Goal: Task Accomplishment & Management: Manage account settings

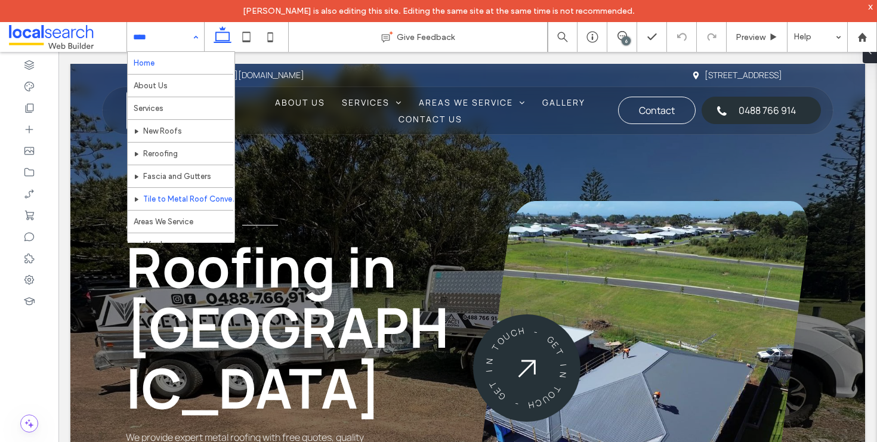
scroll to position [57, 0]
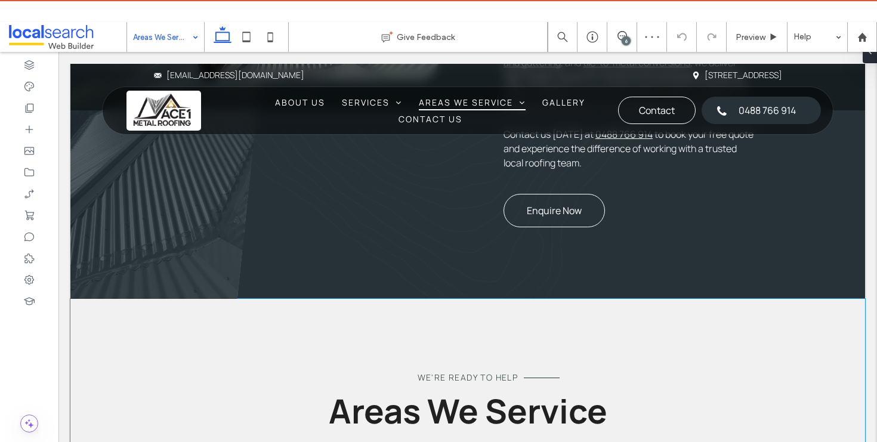
scroll to position [1084, 0]
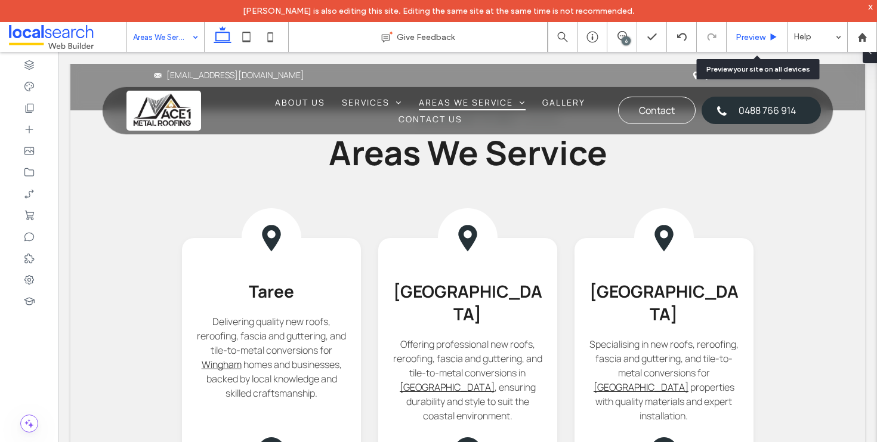
click at [758, 35] on span "Preview" at bounding box center [750, 37] width 30 height 10
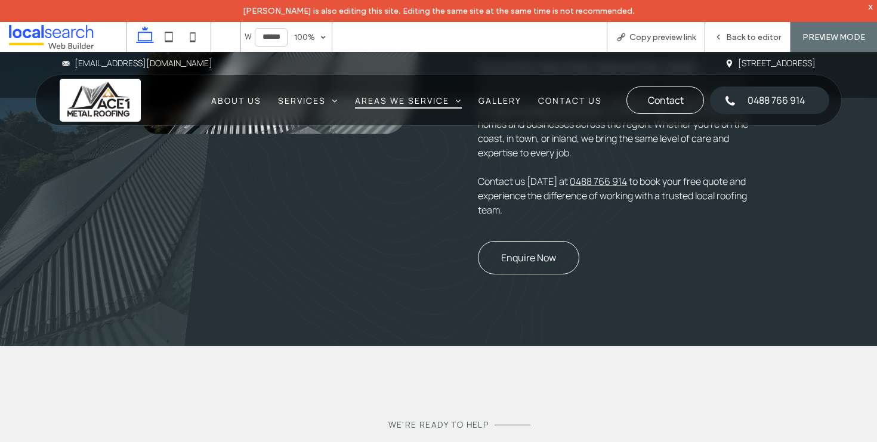
scroll to position [959, 0]
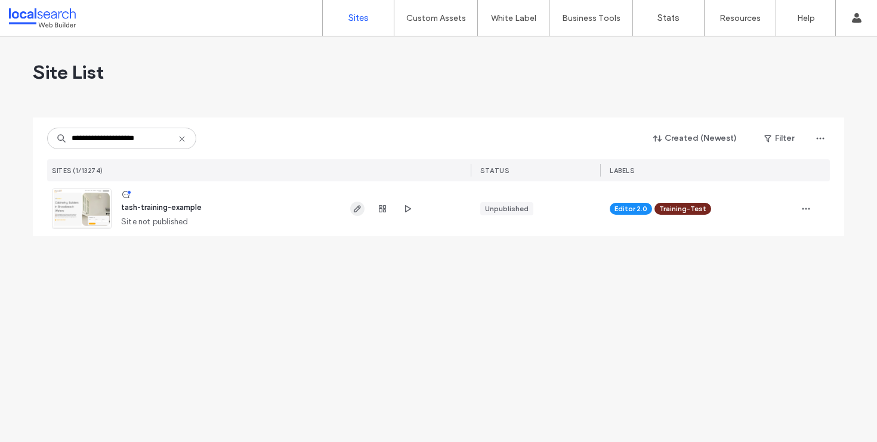
type input "**********"
click at [351, 208] on span "button" at bounding box center [357, 209] width 14 height 14
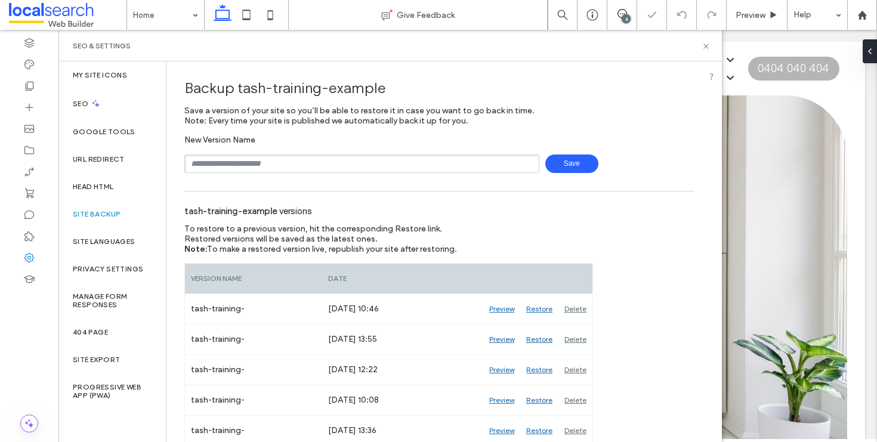
click at [454, 225] on div "To restore to a previous version, hit the corresponding Restore link. Restored …" at bounding box center [368, 239] width 368 height 30
click at [381, 160] on input "text" at bounding box center [361, 163] width 355 height 18
click at [220, 168] on input "**********" at bounding box center [361, 163] width 355 height 18
type input "**********"
click at [557, 169] on span "Save" at bounding box center [571, 163] width 53 height 18
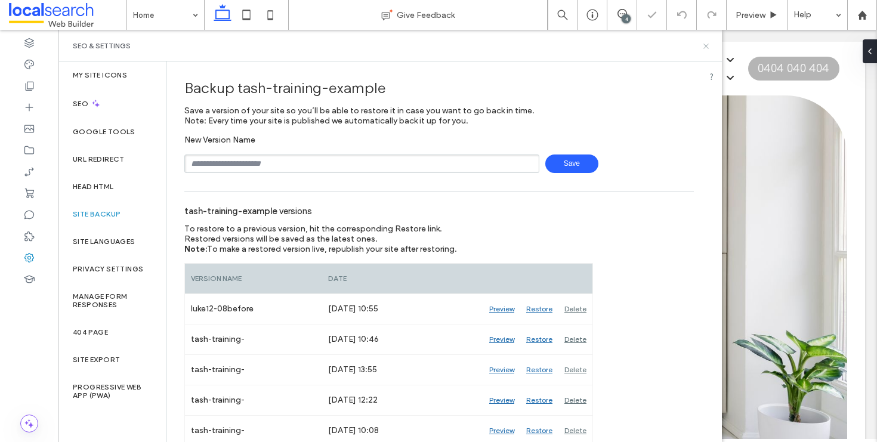
click at [709, 46] on icon at bounding box center [705, 46] width 9 height 9
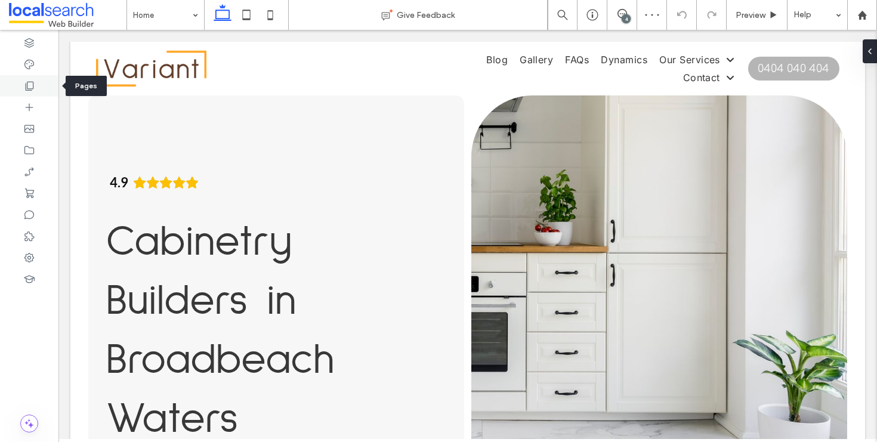
click at [32, 91] on icon at bounding box center [29, 86] width 12 height 12
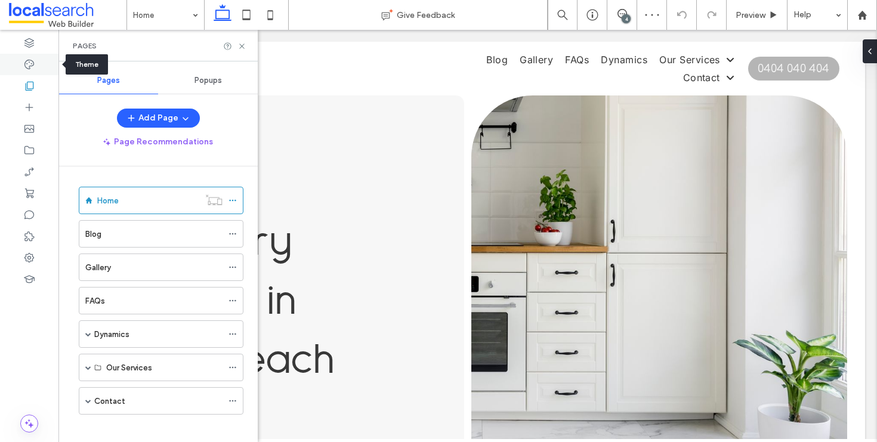
click at [31, 61] on icon at bounding box center [29, 64] width 12 height 12
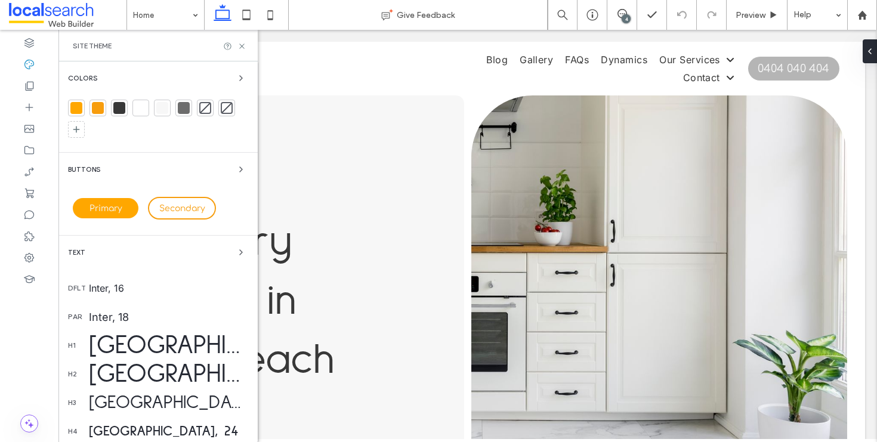
click at [174, 345] on div "Sulphur Point, 72" at bounding box center [168, 345] width 159 height 37
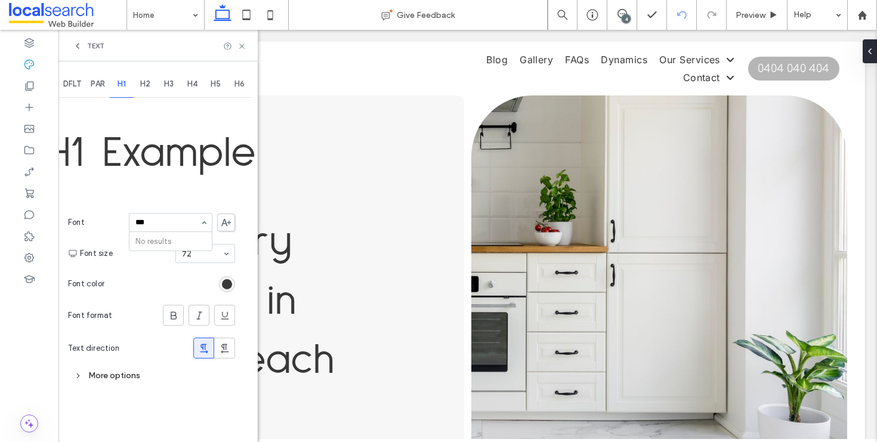
type input "***"
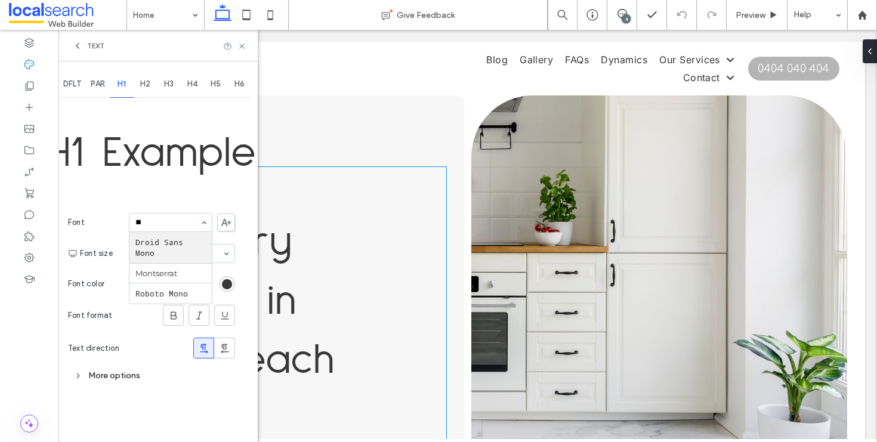
type input "*"
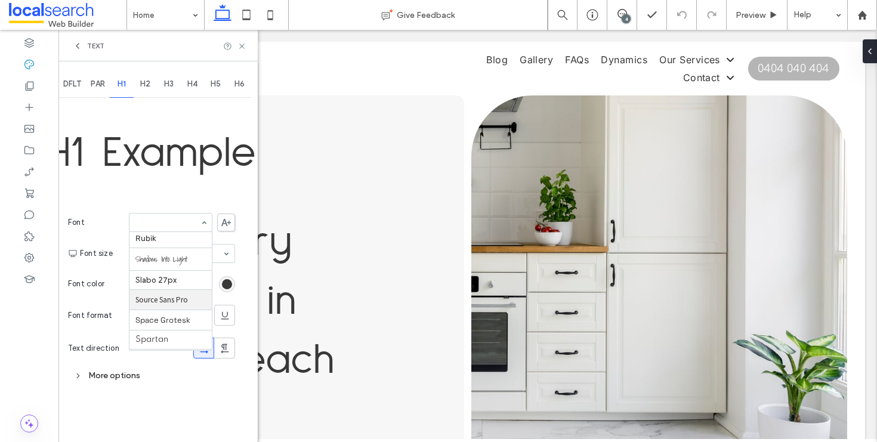
scroll to position [1201, 0]
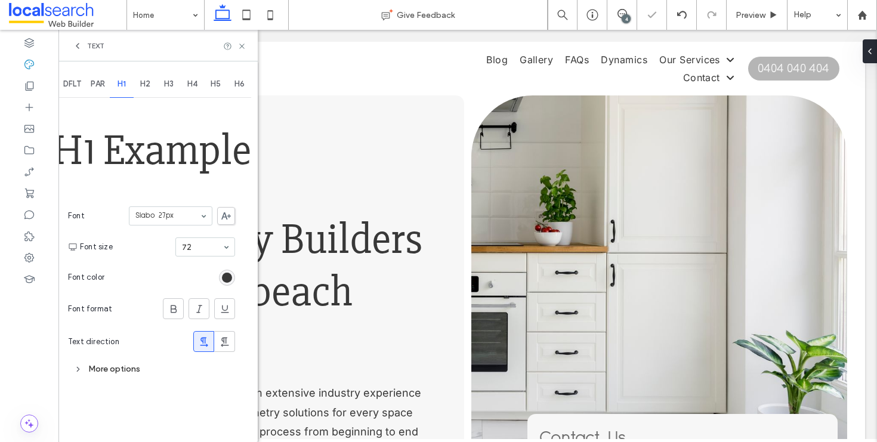
click at [193, 214] on input at bounding box center [167, 216] width 64 height 8
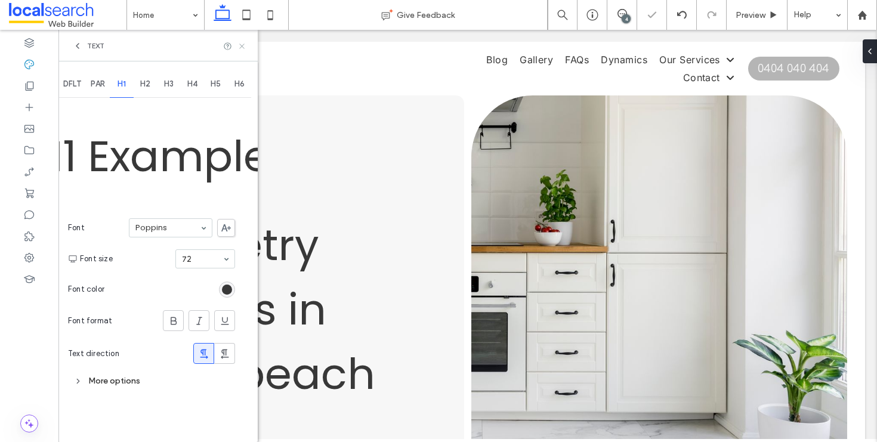
click at [249, 46] on div "Text" at bounding box center [157, 46] width 199 height 32
click at [243, 46] on icon at bounding box center [241, 46] width 9 height 9
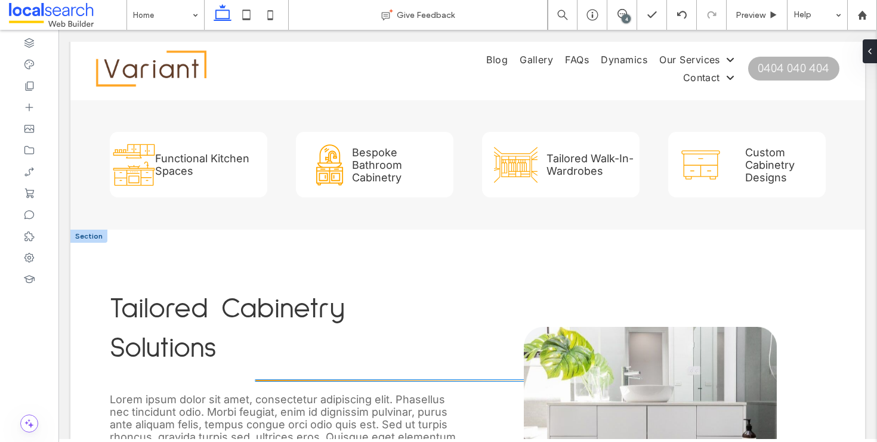
scroll to position [826, 0]
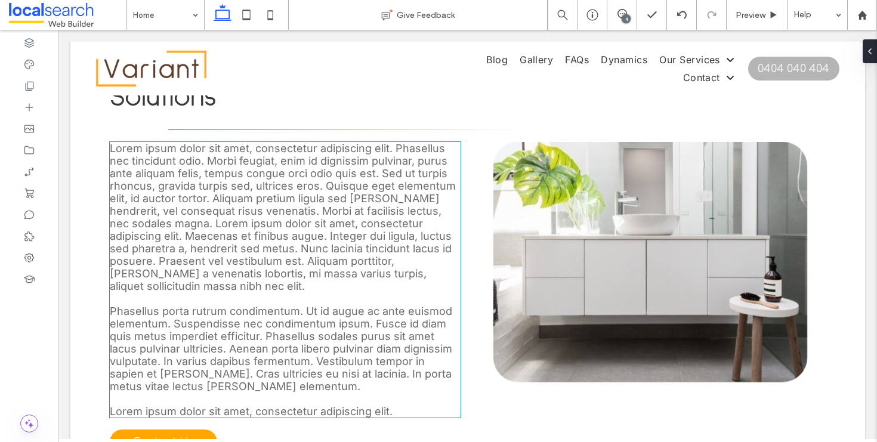
click at [269, 233] on span "Lorem ipsum dolor sit amet, consectetur adipiscing elit. Phasellus nec tincidun…" at bounding box center [283, 217] width 346 height 150
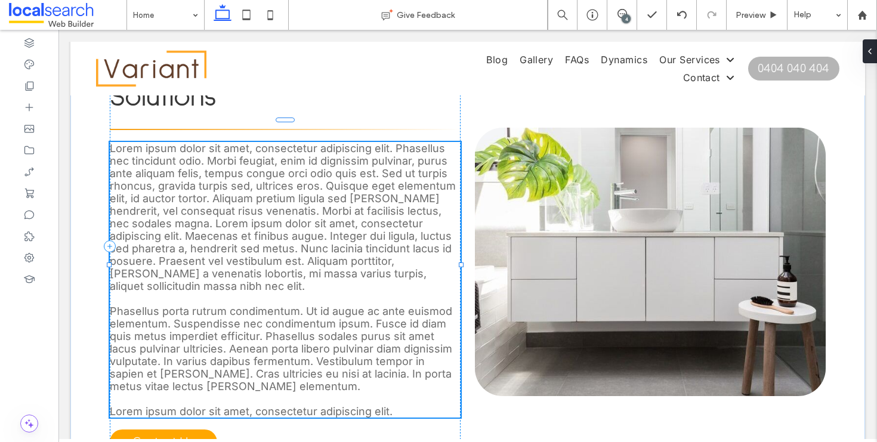
click at [269, 233] on span "Lorem ipsum dolor sit amet, consectetur adipiscing elit. Phasellus nec tincidun…" at bounding box center [283, 217] width 346 height 150
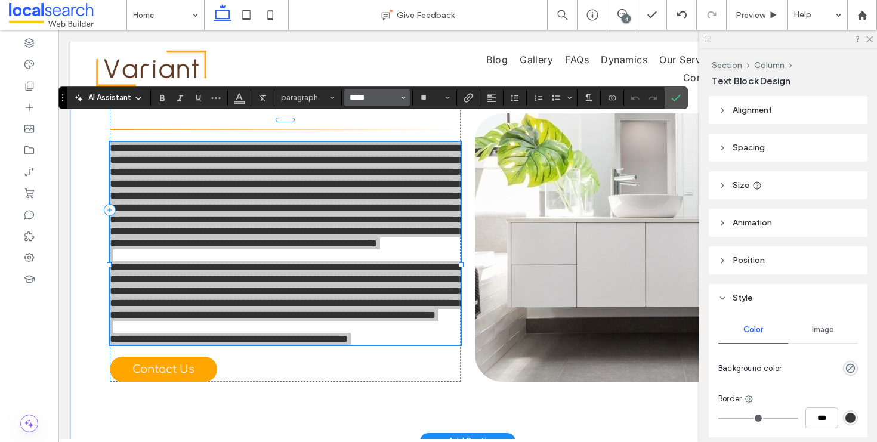
click at [369, 94] on input "*****" at bounding box center [373, 98] width 51 height 10
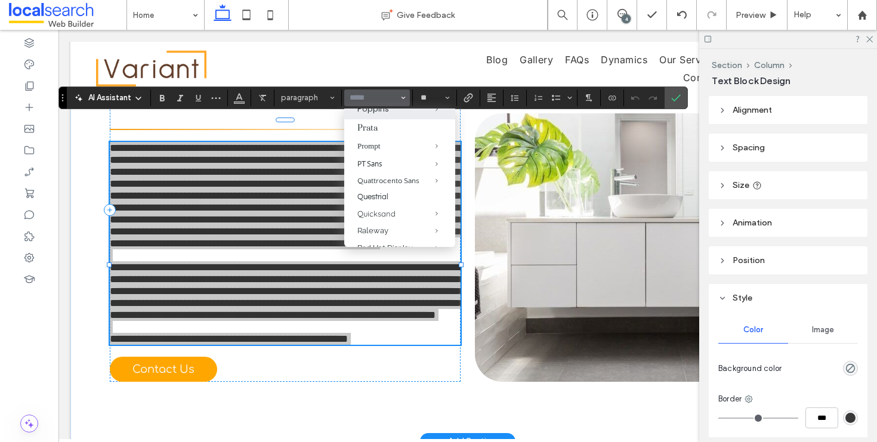
scroll to position [825, 0]
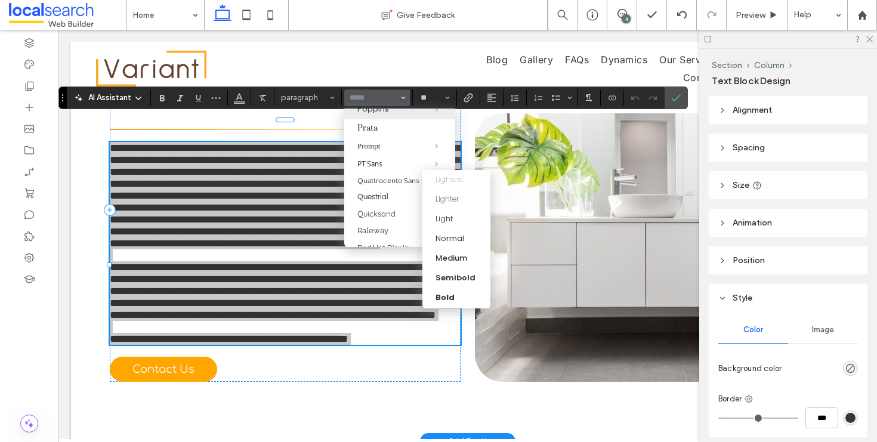
click at [400, 119] on span "Poppins" at bounding box center [427, 110] width 55 height 20
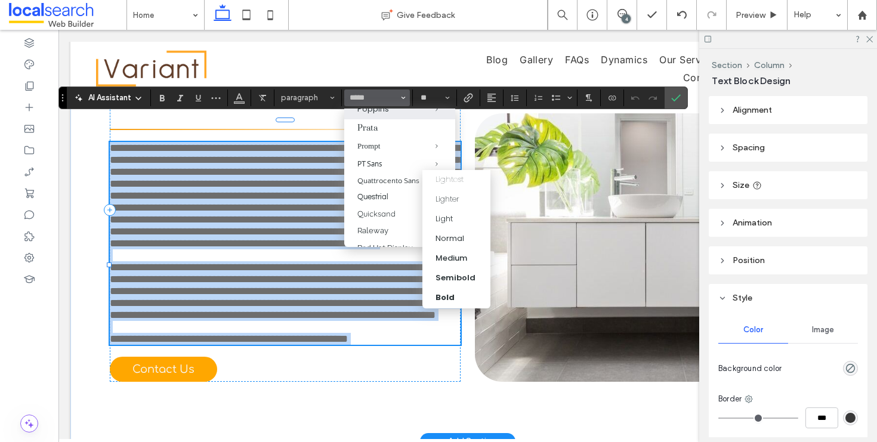
type input "*******"
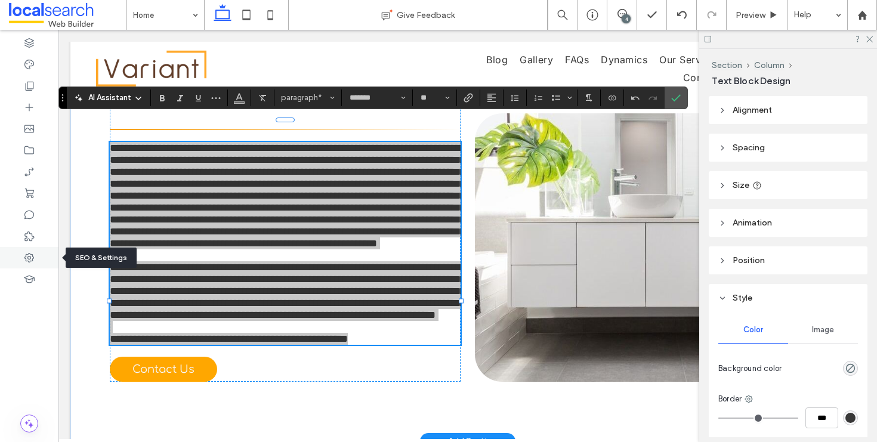
click at [21, 260] on div at bounding box center [29, 257] width 58 height 21
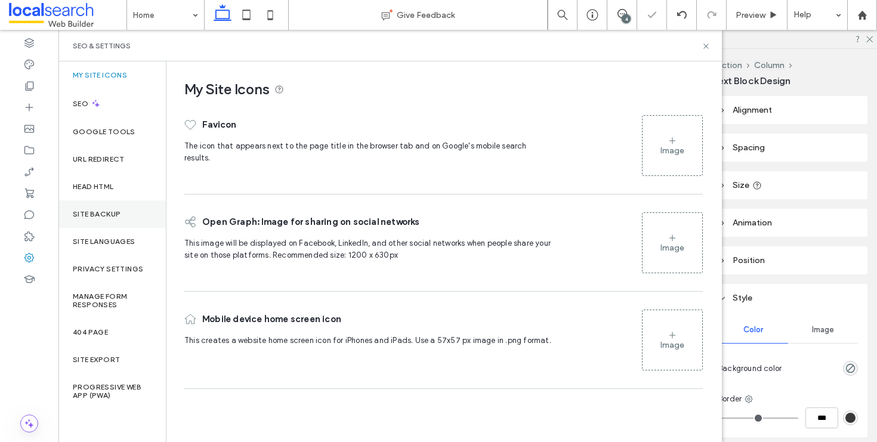
click at [99, 202] on div "Site Backup" at bounding box center [111, 213] width 107 height 27
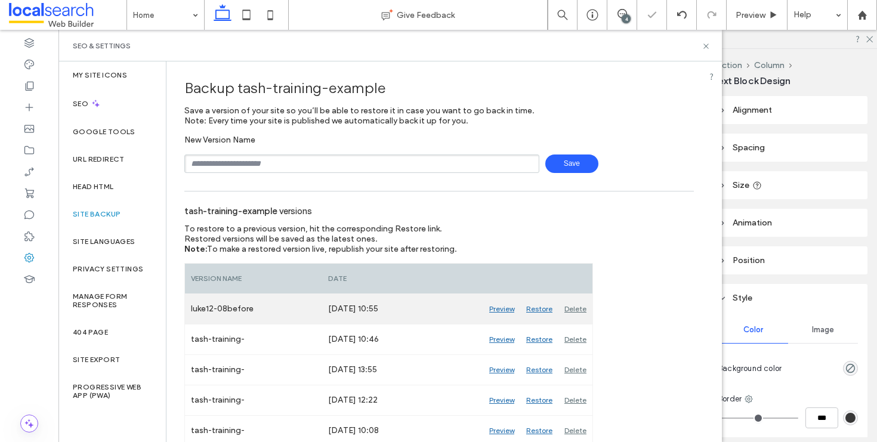
click at [543, 311] on div "Restore" at bounding box center [539, 309] width 38 height 30
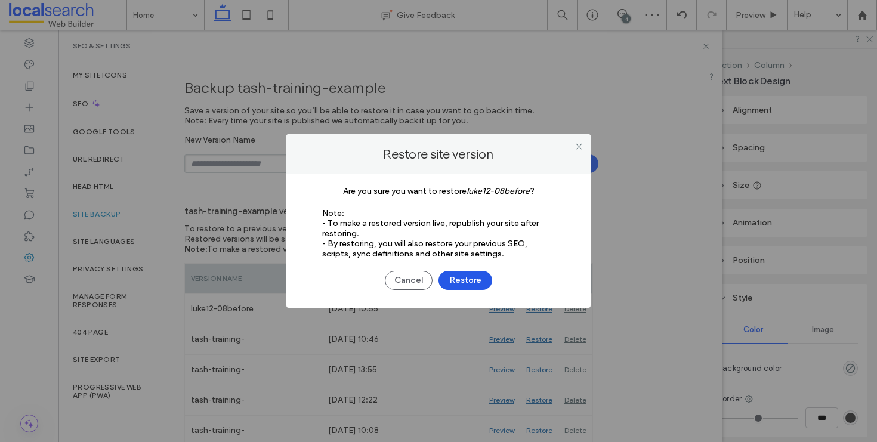
click at [477, 278] on button "Restore" at bounding box center [465, 280] width 54 height 19
